Goal: Task Accomplishment & Management: Use online tool/utility

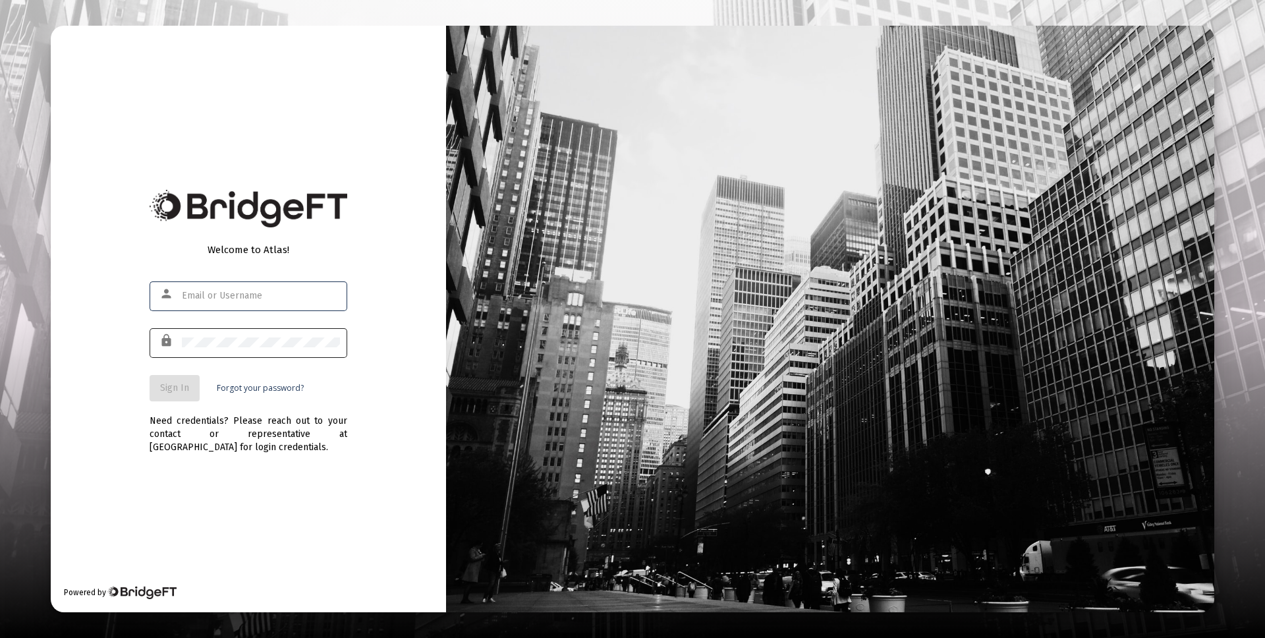
type input "[EMAIL_ADDRESS][DOMAIN_NAME]"
click at [176, 390] on span "Sign In" at bounding box center [174, 387] width 29 height 11
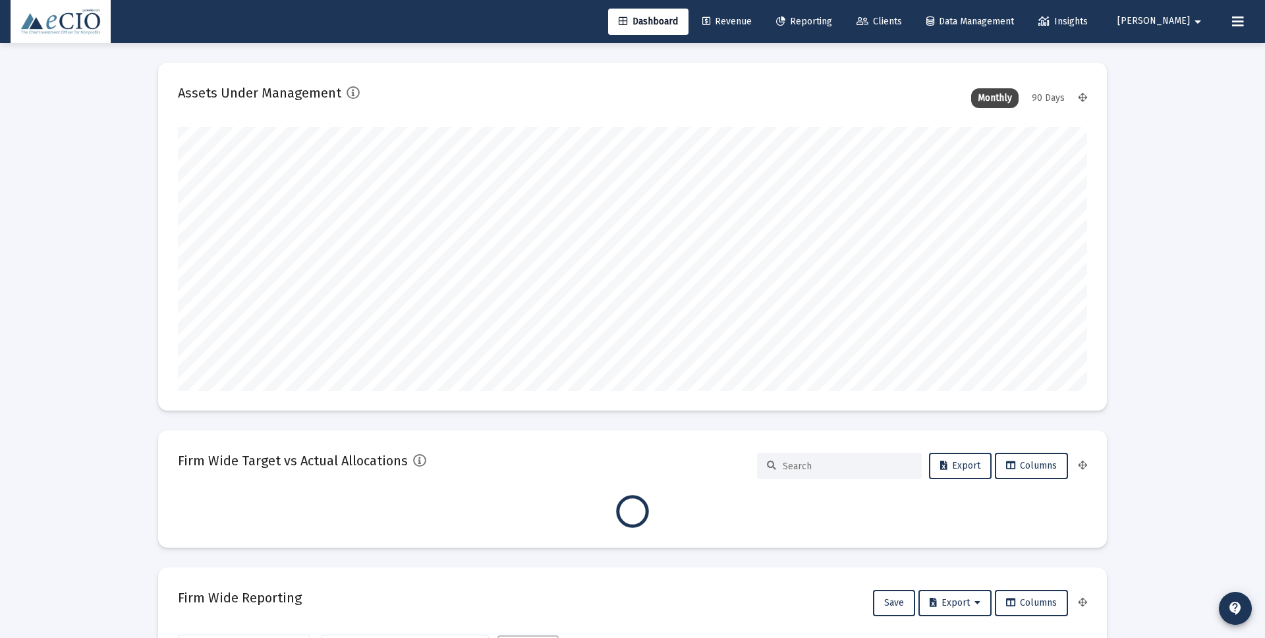
scroll to position [264, 910]
type input "[DATE]"
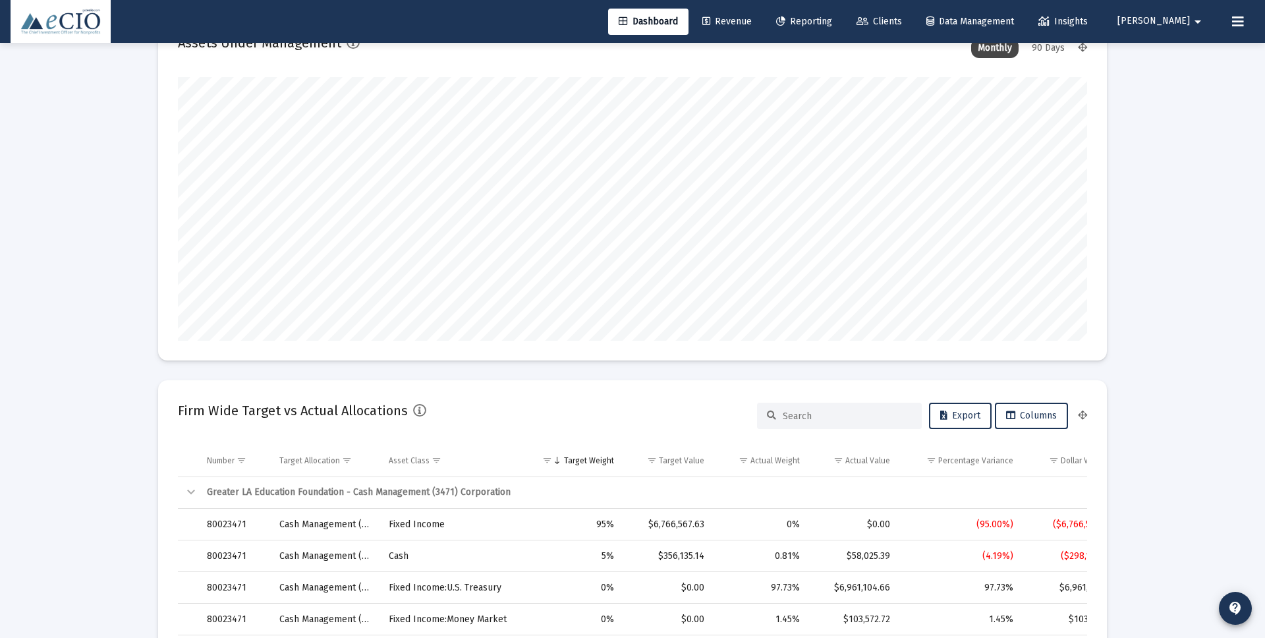
scroll to position [0, 0]
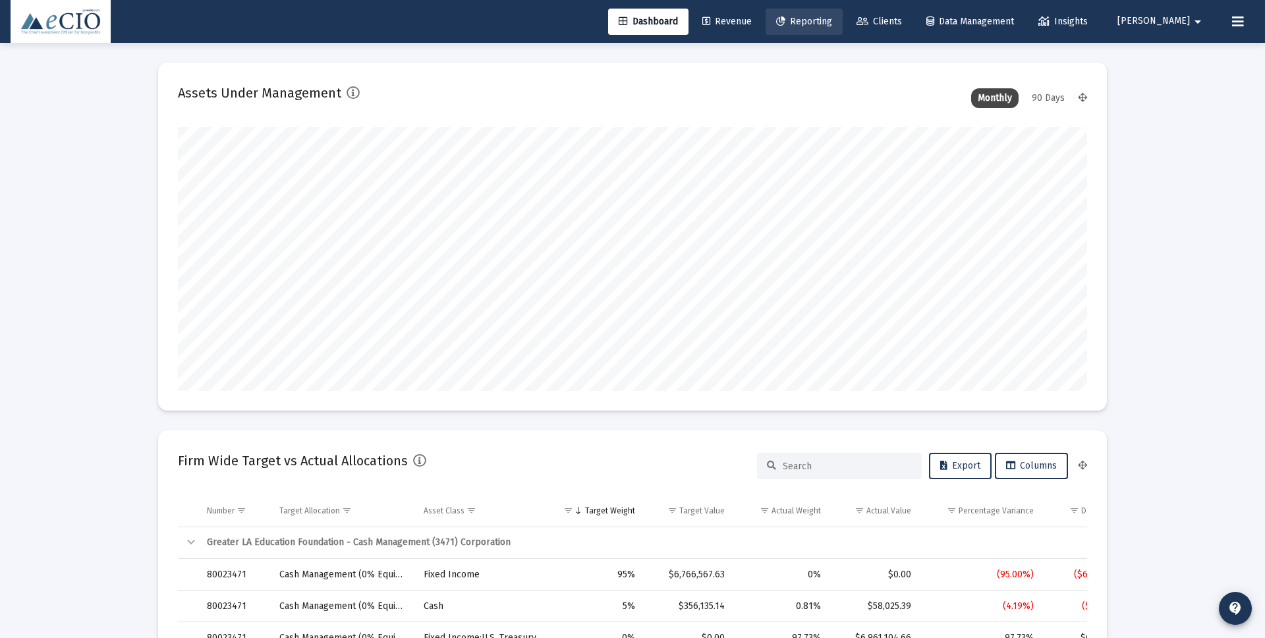
click at [832, 22] on span "Reporting" at bounding box center [804, 21] width 56 height 11
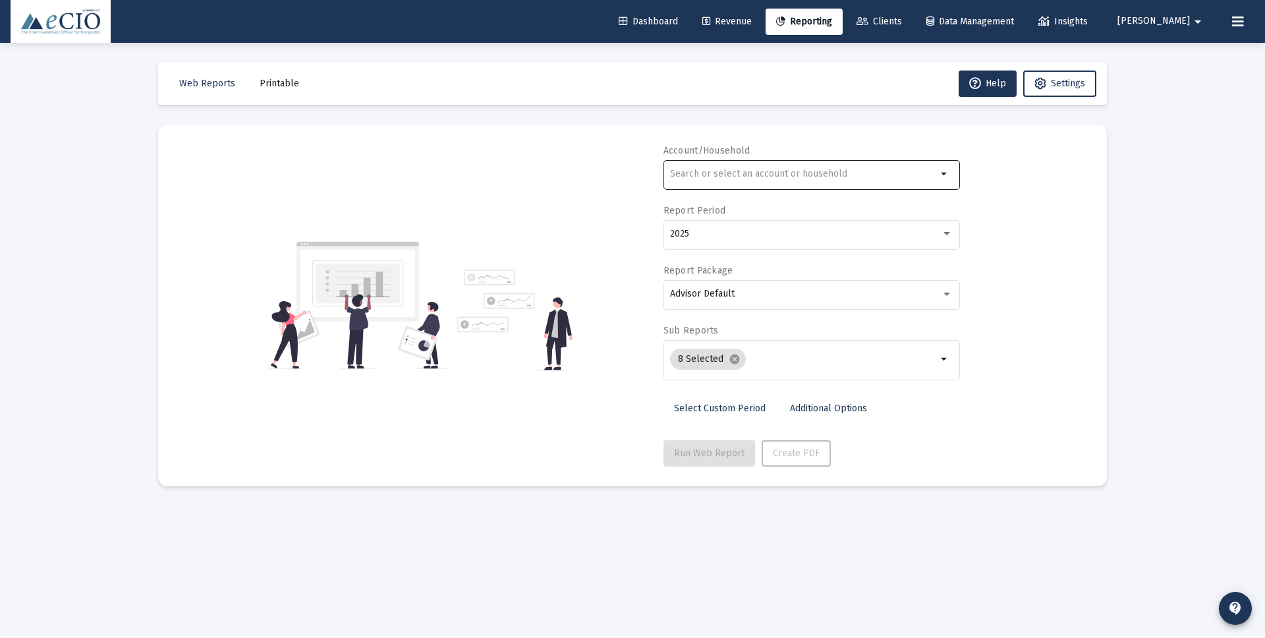
click at [819, 175] on input "text" at bounding box center [803, 174] width 267 height 11
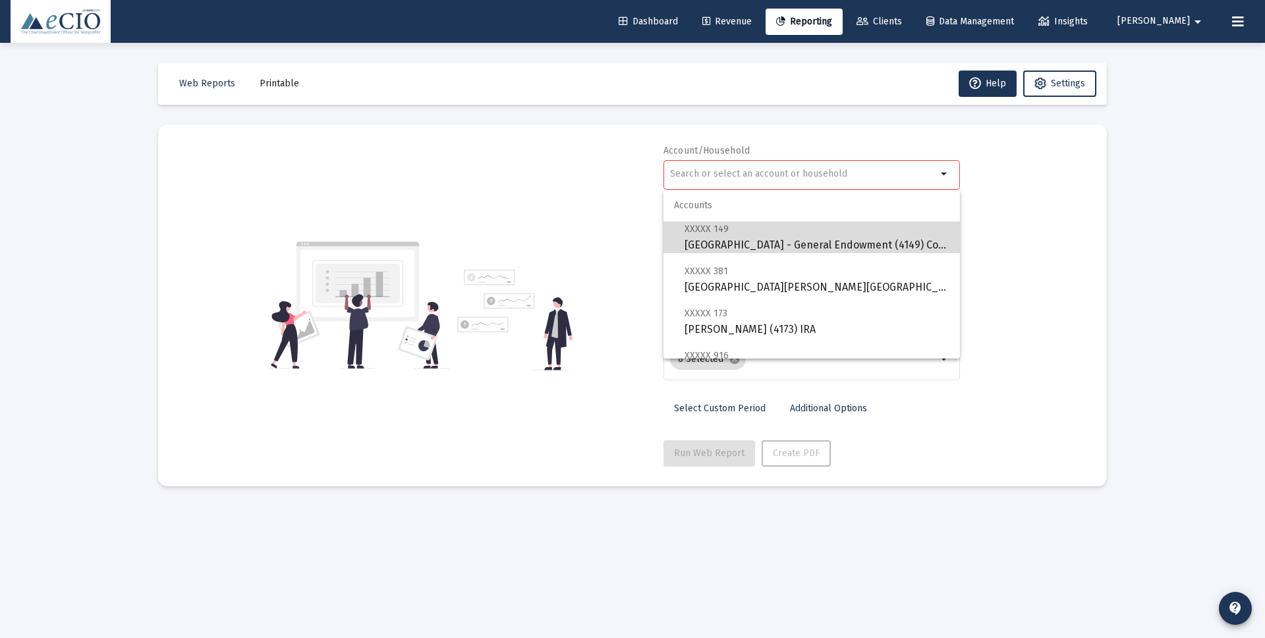
click at [806, 243] on span "XXXXX [GEOGRAPHIC_DATA] - [GEOGRAPHIC_DATA] (4149) Corporation" at bounding box center [817, 237] width 265 height 32
type input "[GEOGRAPHIC_DATA] - General Endowment (4149) Corporation"
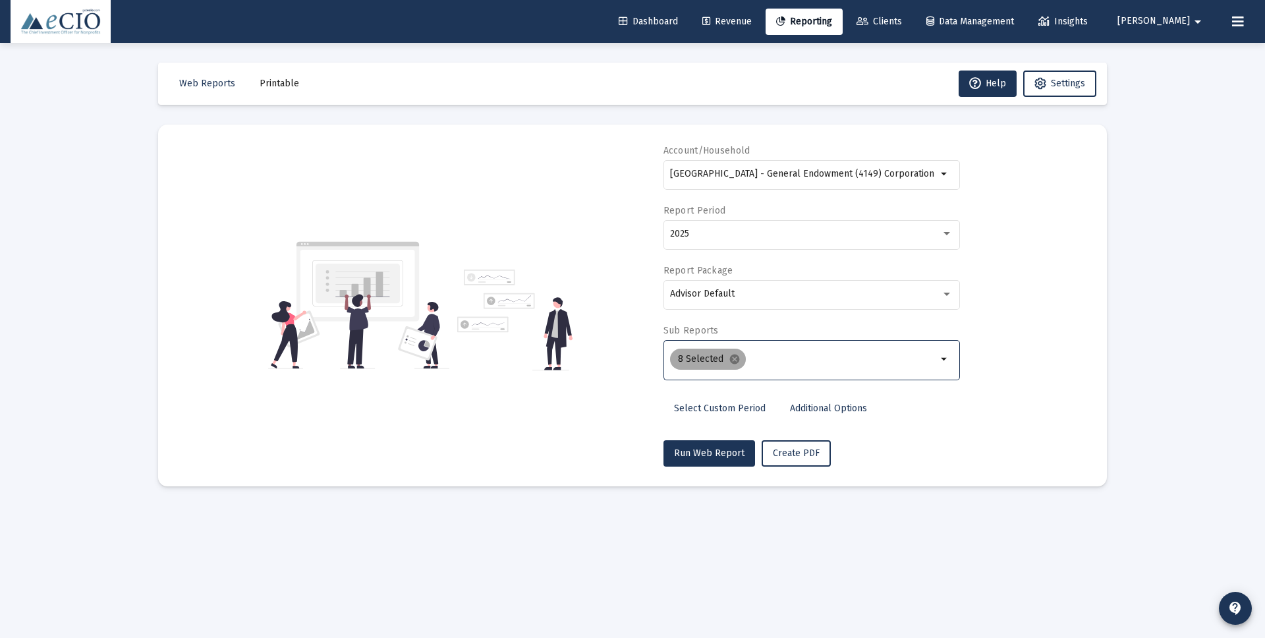
click at [711, 362] on mat-chip "8 Selected cancel" at bounding box center [708, 359] width 76 height 21
drag, startPoint x: 794, startPoint y: 361, endPoint x: 776, endPoint y: 361, distance: 17.8
click at [794, 361] on input "Selection" at bounding box center [844, 359] width 186 height 11
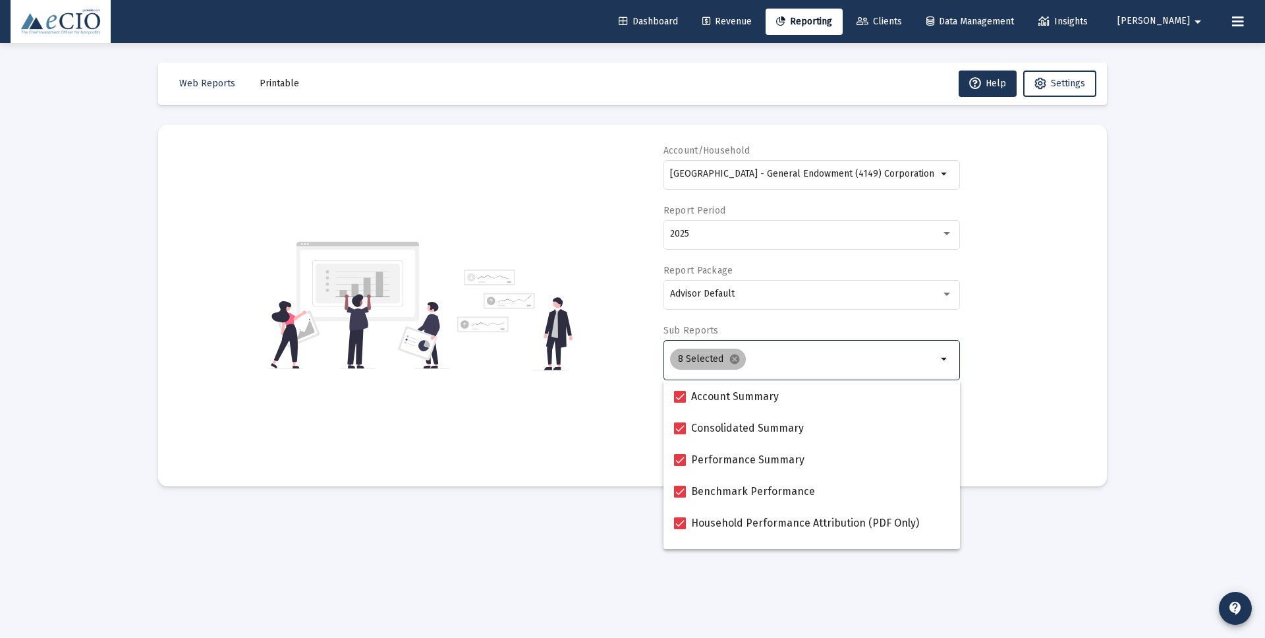
click at [734, 359] on mat-icon "cancel" at bounding box center [735, 359] width 12 height 12
checkbox input "false"
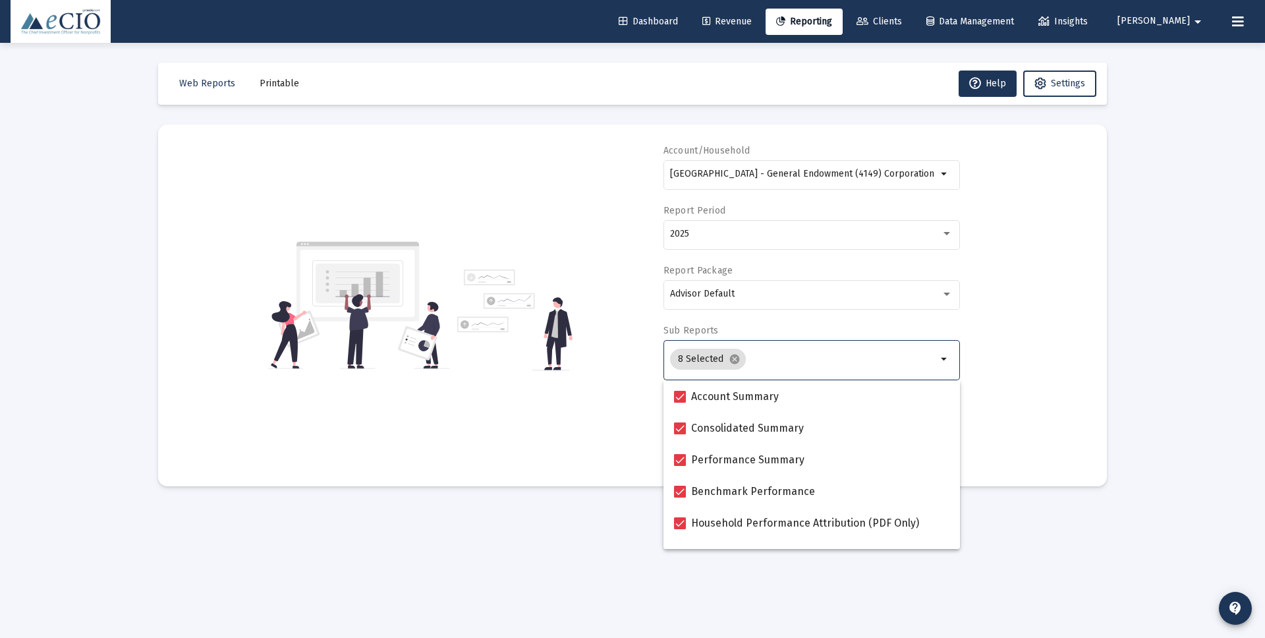
checkbox input "false"
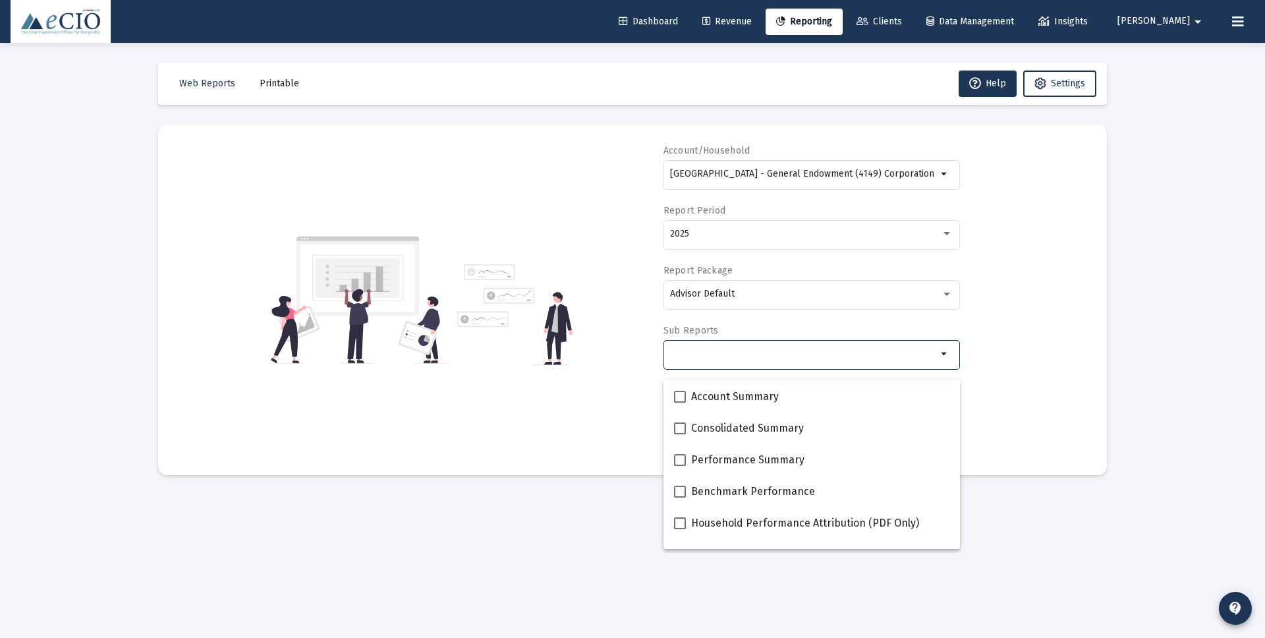
click at [780, 361] on div "Selection" at bounding box center [804, 354] width 272 height 16
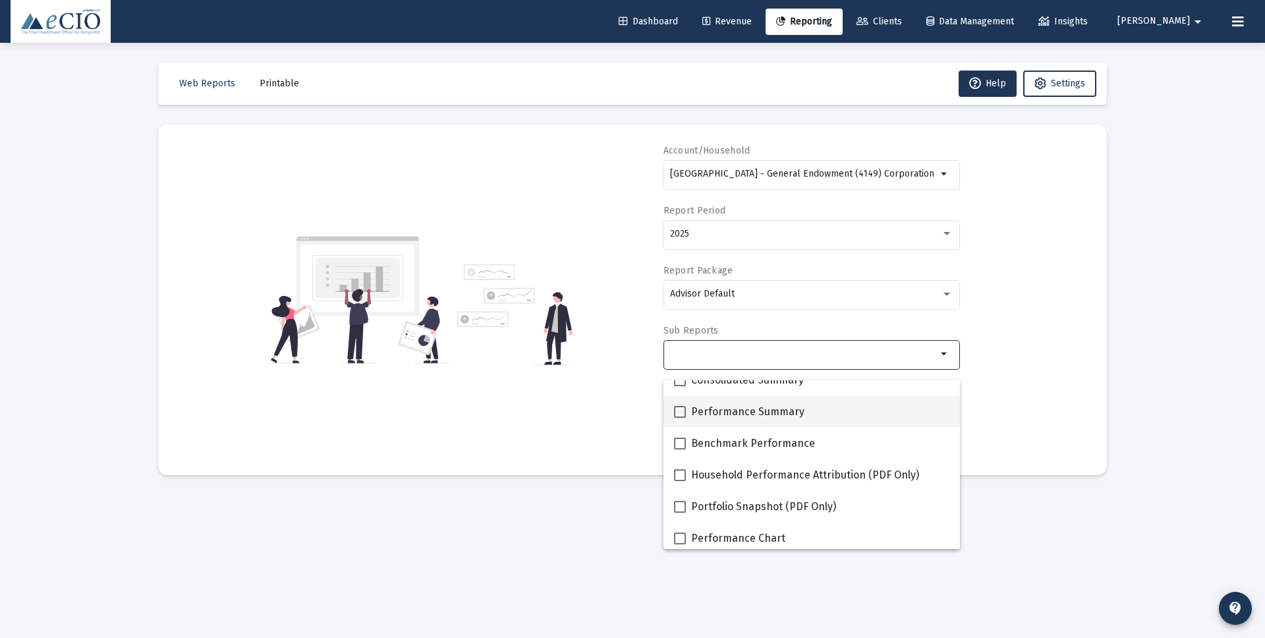
scroll to position [51, 0]
click at [682, 407] on span at bounding box center [680, 409] width 12 height 12
click at [680, 415] on input "Performance Summary" at bounding box center [680, 415] width 1 height 1
checkbox input "true"
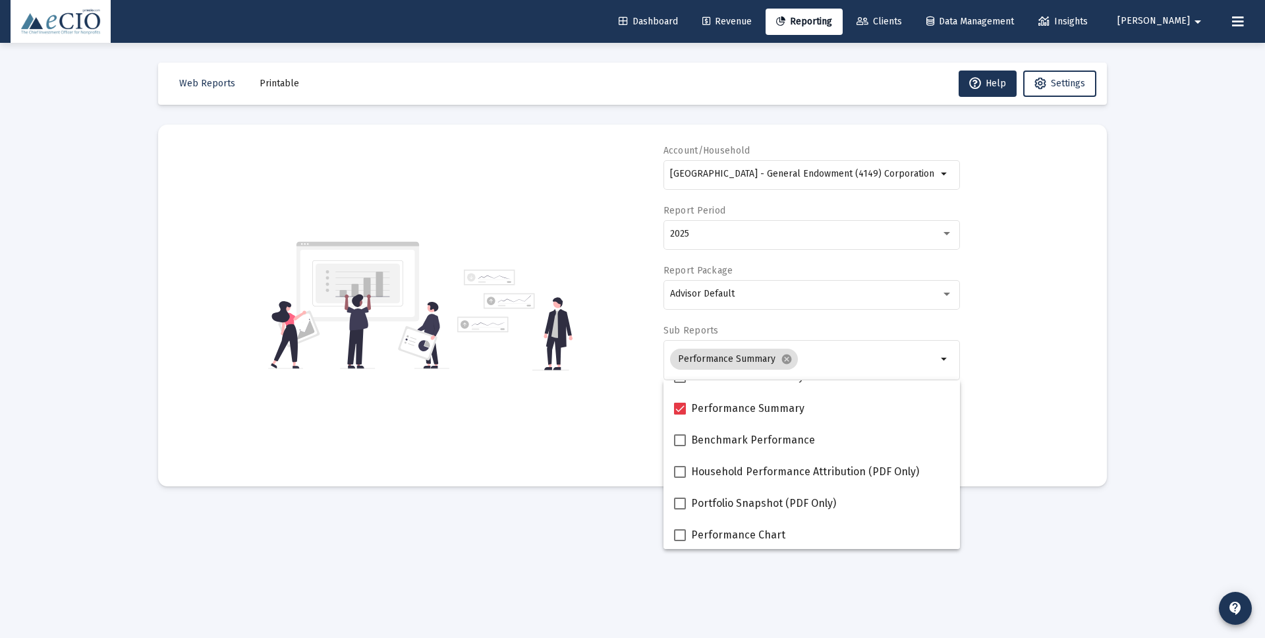
click at [545, 415] on div "Account/[GEOGRAPHIC_DATA] - General Endowment (4149) Corporation arrow_drop_dow…" at bounding box center [633, 305] width 910 height 322
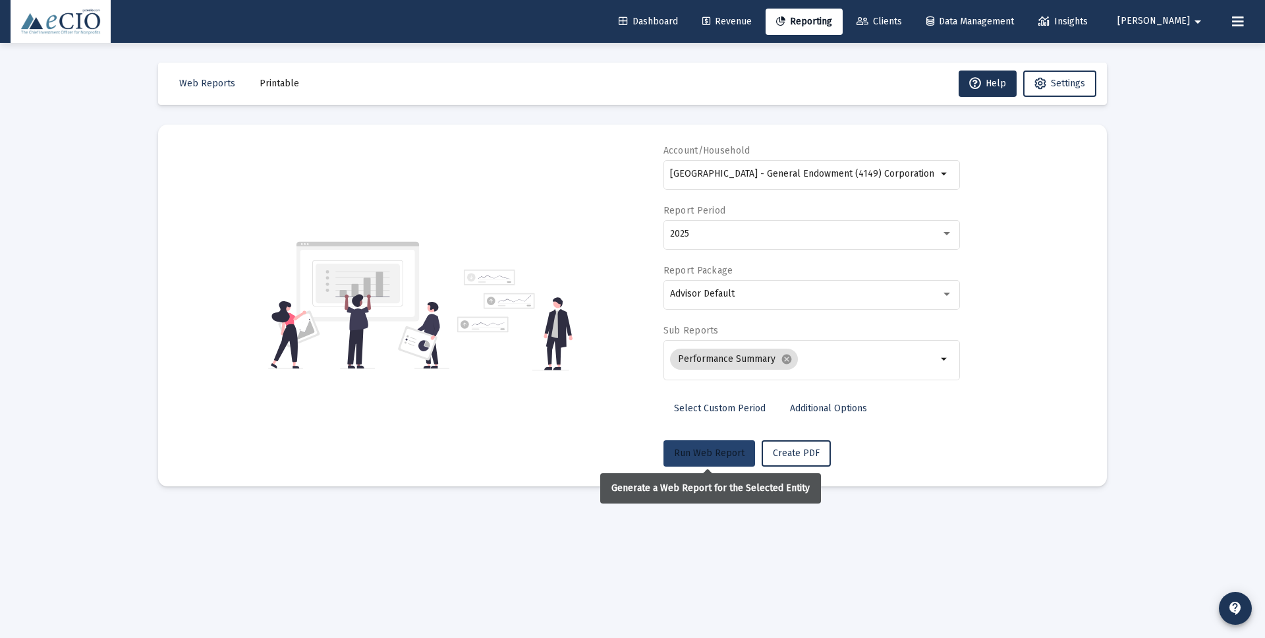
click at [713, 457] on span "Run Web Report" at bounding box center [709, 453] width 71 height 11
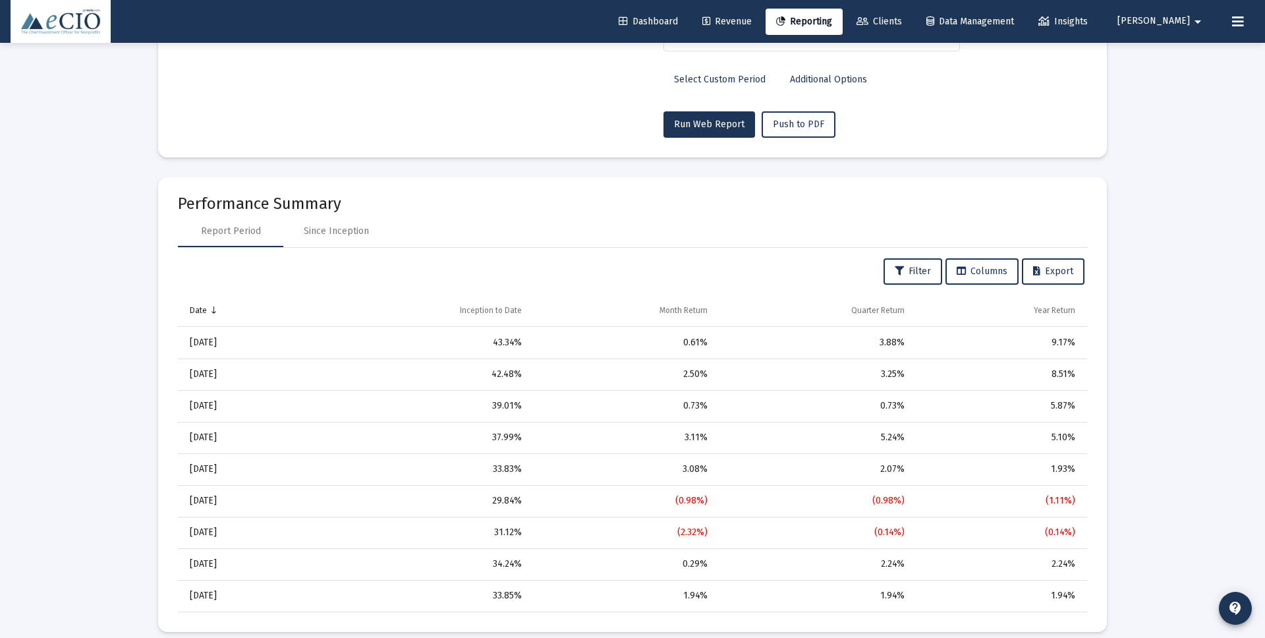
scroll to position [343, 0]
